Goal: Find specific page/section: Find specific page/section

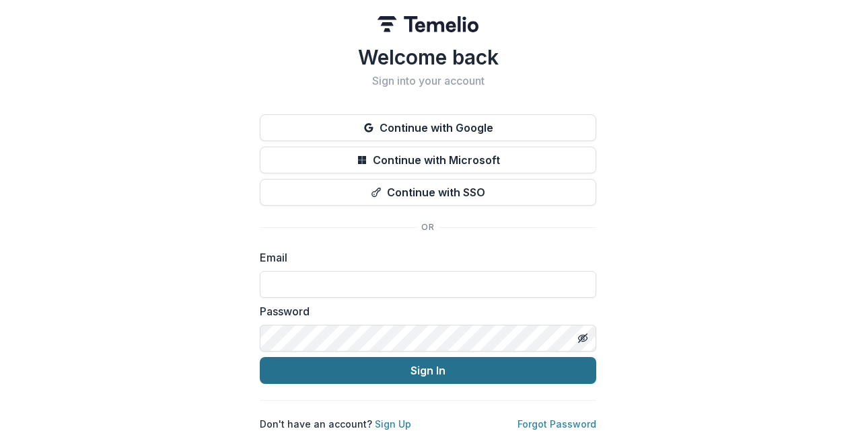
type input "**********"
click at [338, 365] on button "Sign In" at bounding box center [428, 370] width 336 height 27
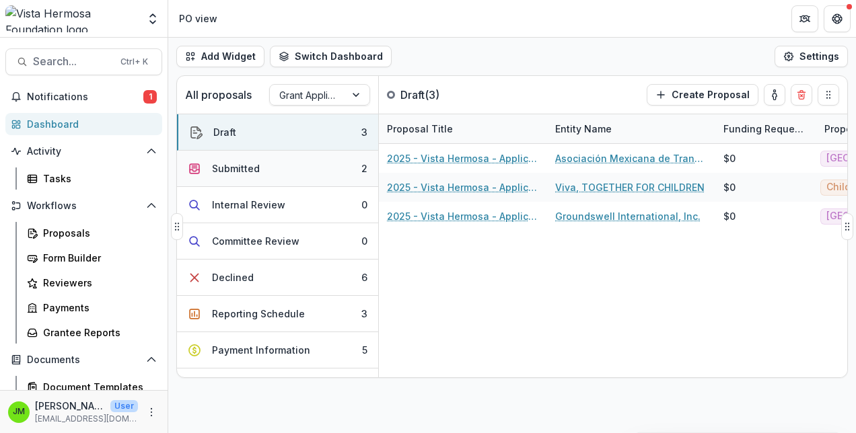
click at [245, 174] on div "Submitted" at bounding box center [236, 168] width 48 height 14
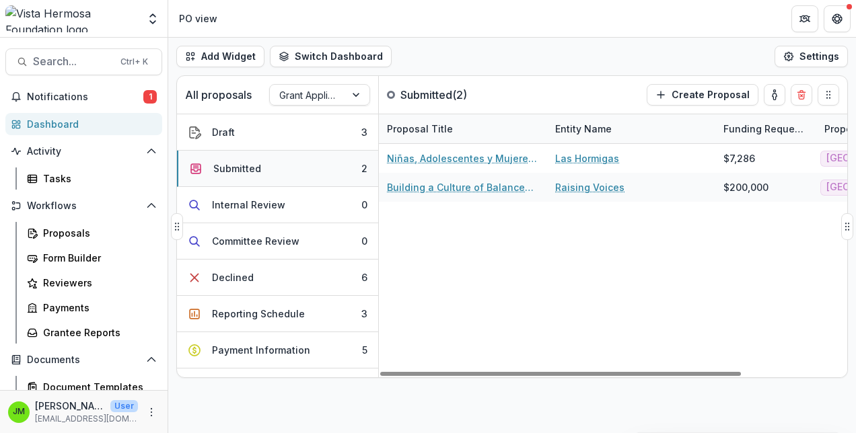
click at [282, 169] on button "Submitted 2" at bounding box center [277, 169] width 201 height 36
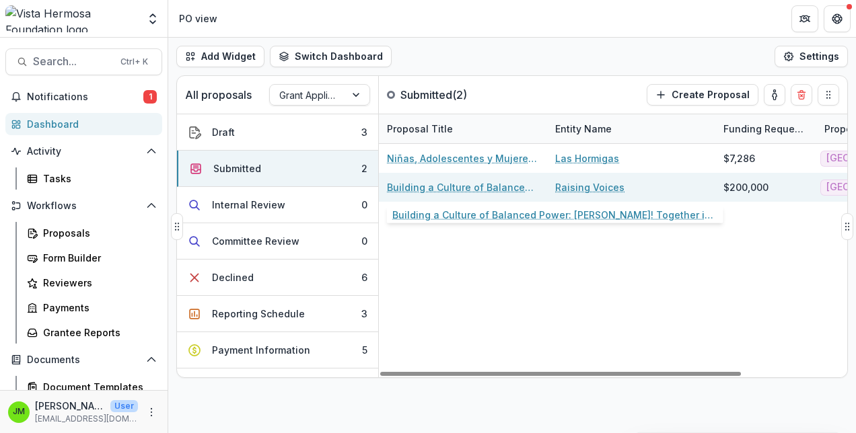
click at [469, 185] on link "Building a Culture of Balanced Power: SASA! Together in Mexico and Honduras" at bounding box center [463, 187] width 152 height 14
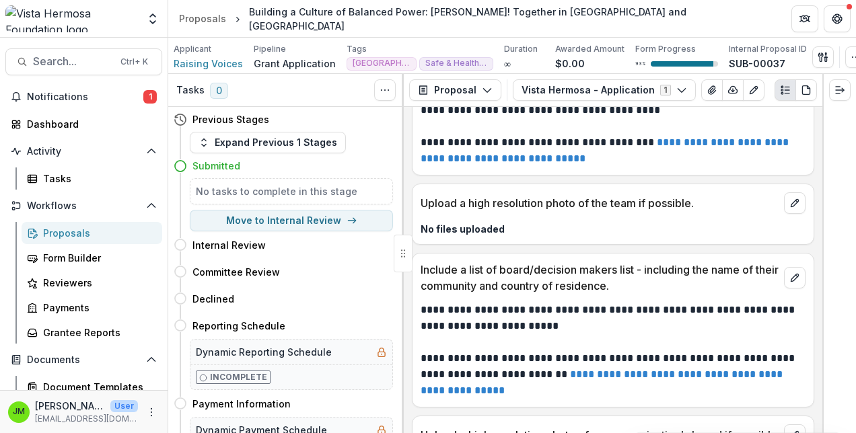
scroll to position [8496, 0]
